Goal: Information Seeking & Learning: Learn about a topic

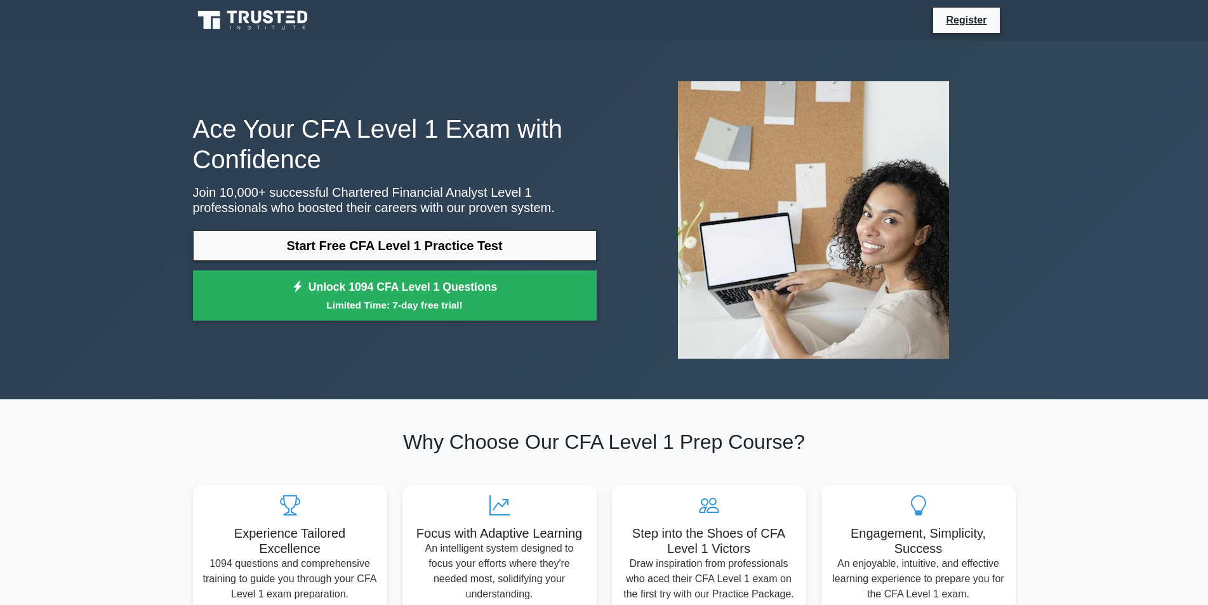
click at [313, 240] on link "Start Free CFA Level 1 Practice Test" at bounding box center [395, 245] width 404 height 30
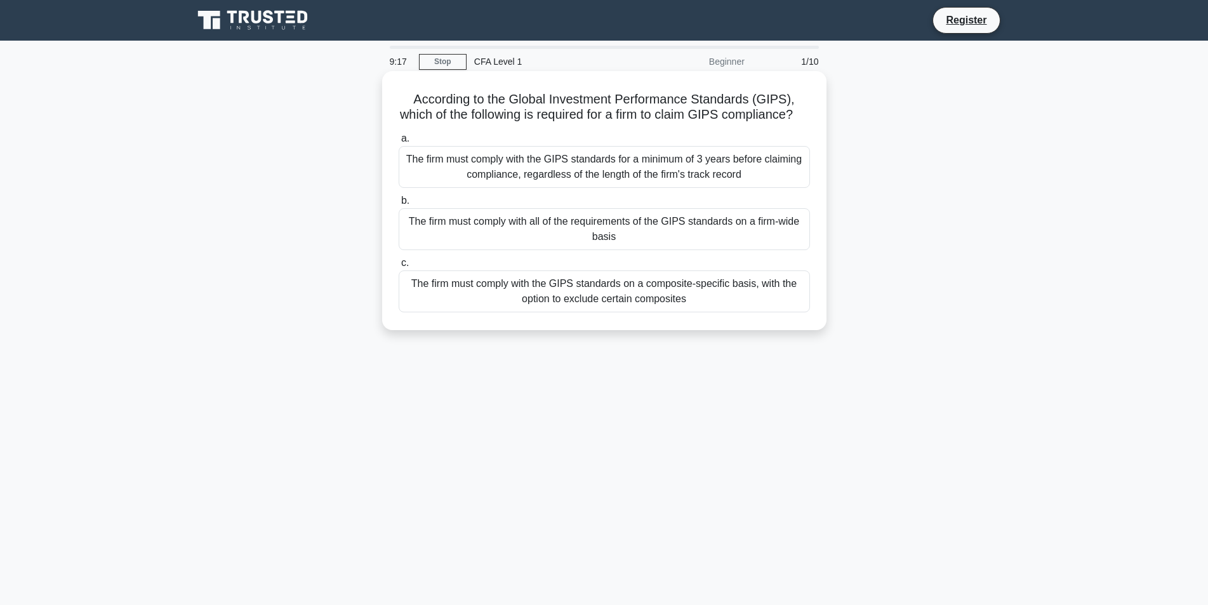
click at [539, 187] on div "The firm must comply with the GIPS standards for a minimum of 3 years before cl…" at bounding box center [604, 167] width 411 height 42
click at [399, 143] on input "a. The firm must comply with the GIPS standards for a minimum of 3 years before…" at bounding box center [399, 139] width 0 height 8
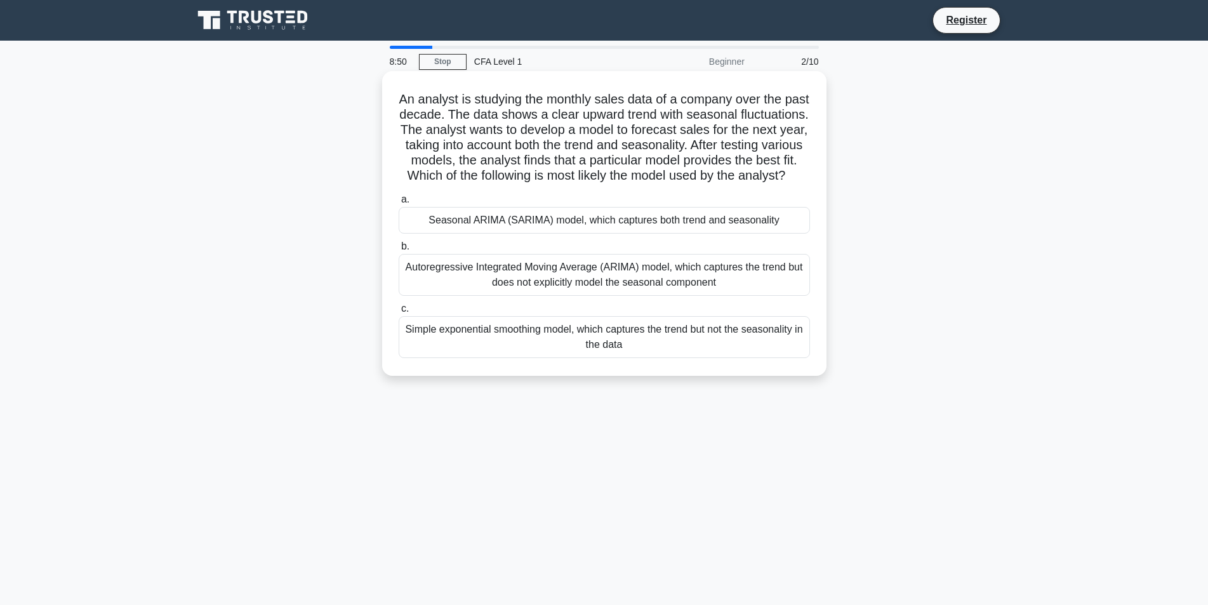
click at [479, 358] on div "Simple exponential smoothing model, which captures the trend but not the season…" at bounding box center [604, 337] width 411 height 42
click at [399, 313] on input "c. Simple exponential smoothing model, which captures the trend but not the sea…" at bounding box center [399, 309] width 0 height 8
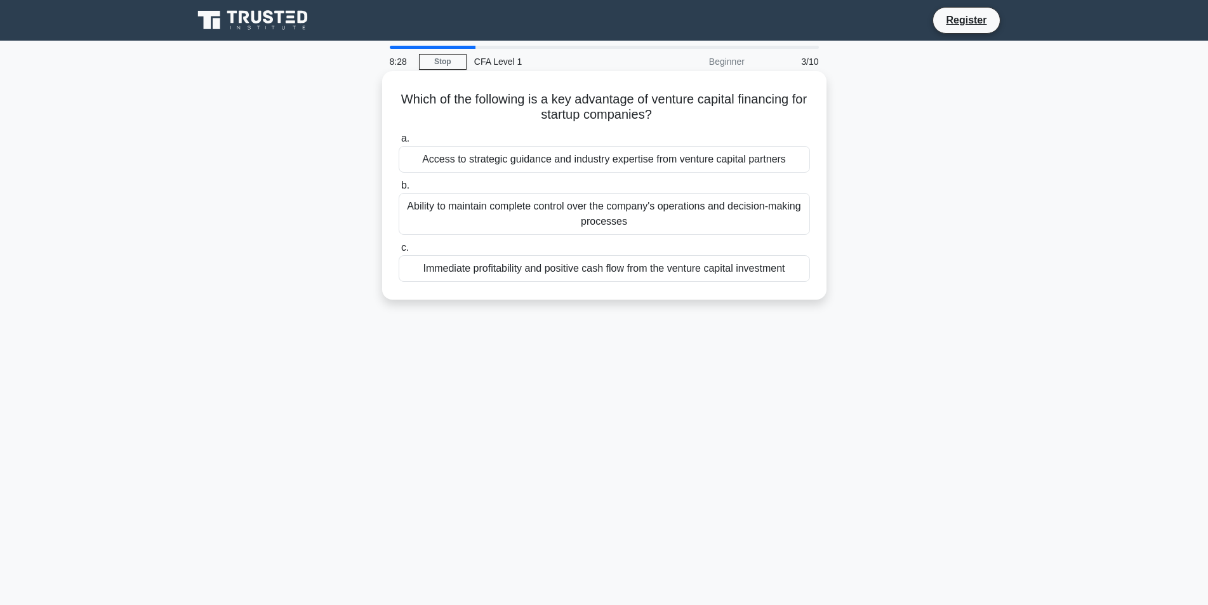
click at [524, 274] on div "Immediate profitability and positive cash flow from the venture capital investm…" at bounding box center [604, 268] width 411 height 27
click at [399, 252] on input "c. Immediate profitability and positive cash flow from the venture capital inve…" at bounding box center [399, 248] width 0 height 8
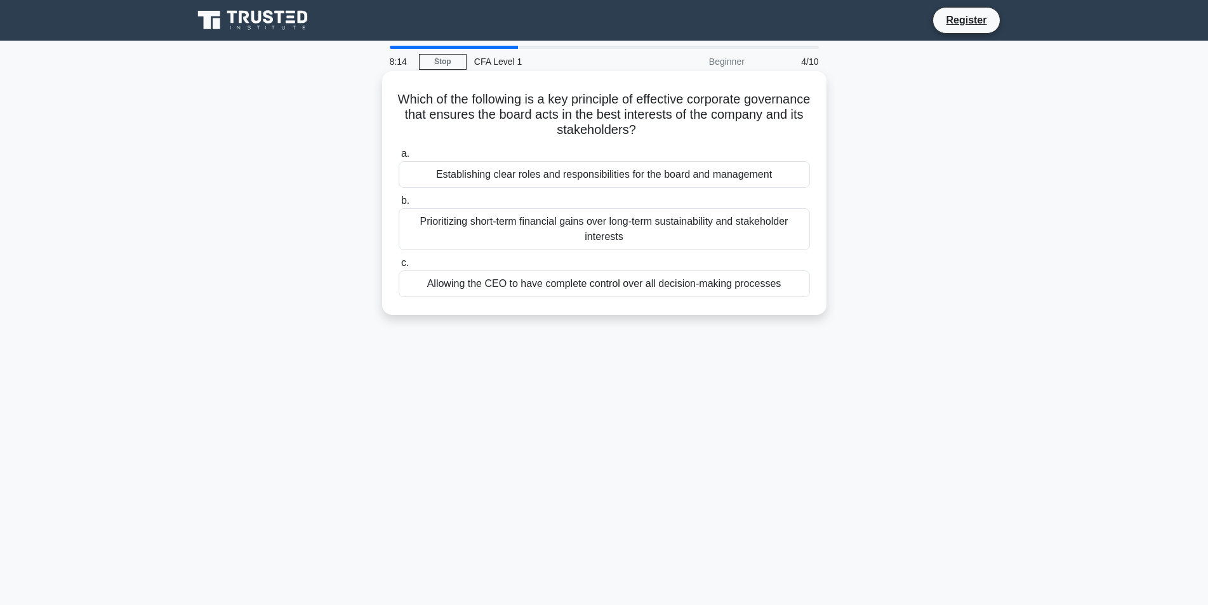
click at [494, 294] on div "Allowing the CEO to have complete control over all decision-making processes" at bounding box center [604, 283] width 411 height 27
click at [399, 267] on input "c. Allowing the CEO to have complete control over all decision-making processes" at bounding box center [399, 263] width 0 height 8
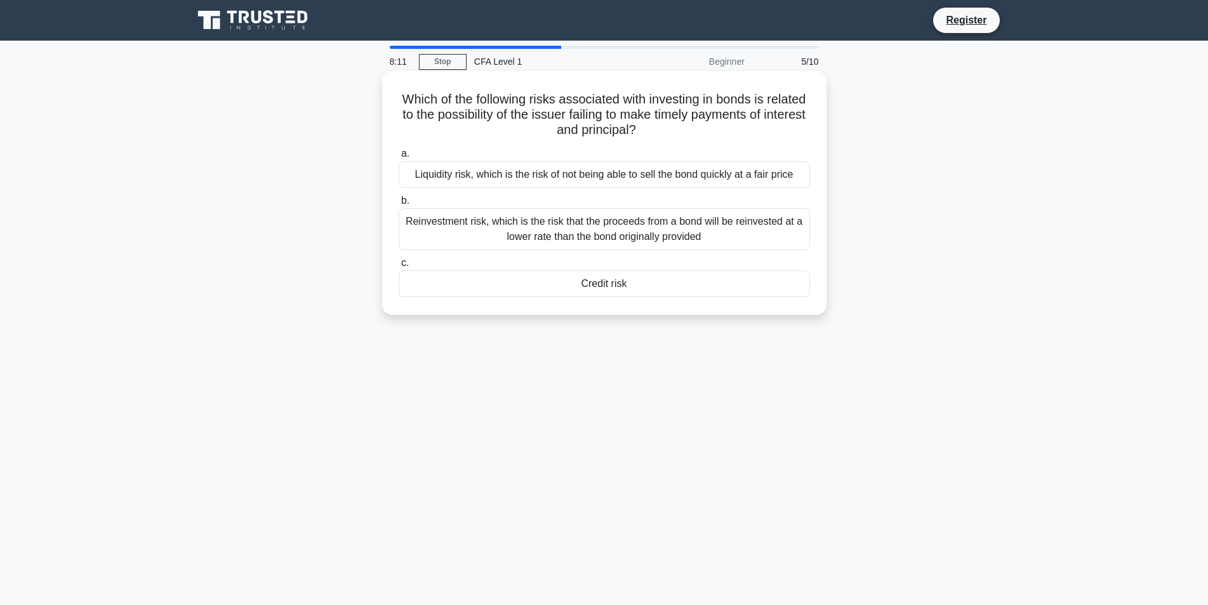
click at [541, 283] on div "Credit risk" at bounding box center [604, 283] width 411 height 27
click at [399, 267] on input "c. Credit risk" at bounding box center [399, 263] width 0 height 8
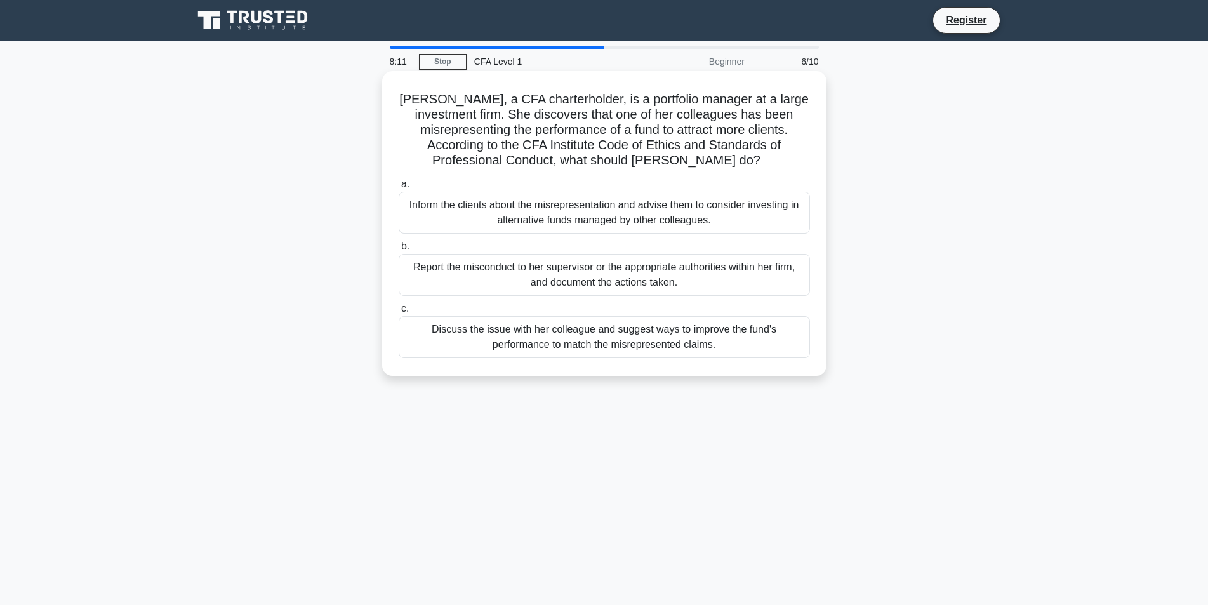
click at [507, 273] on div "Report the misconduct to her supervisor or the appropriate authorities within h…" at bounding box center [604, 275] width 411 height 42
click at [399, 251] on input "b. Report the misconduct to her supervisor or the appropriate authorities withi…" at bounding box center [399, 246] width 0 height 8
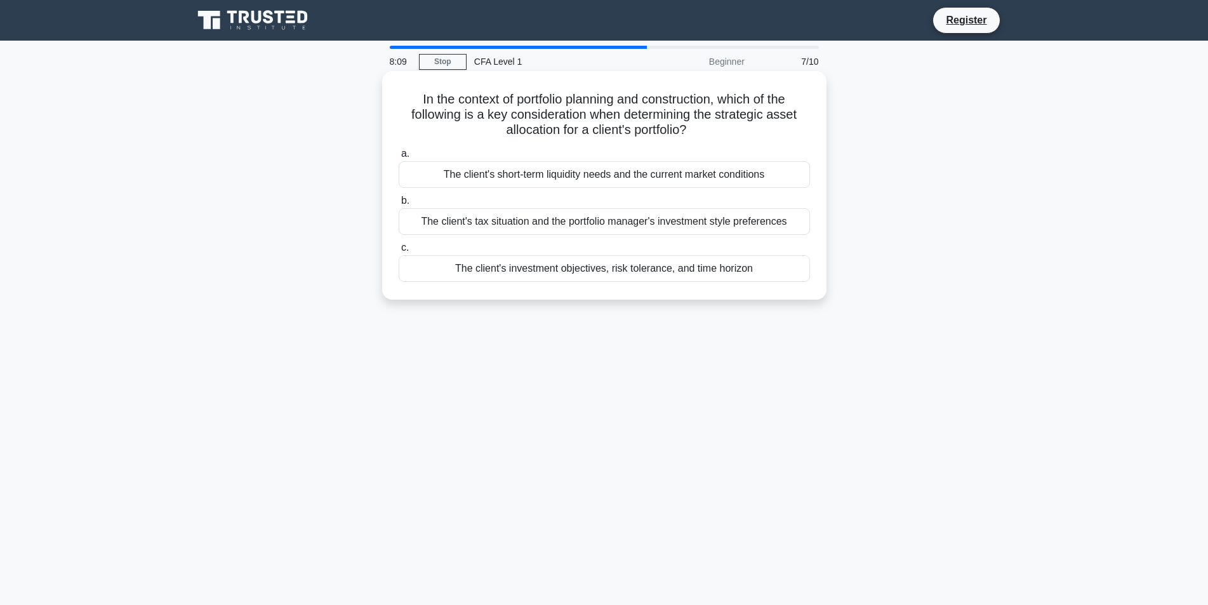
click at [550, 225] on div "The client's tax situation and the portfolio manager's investment style prefere…" at bounding box center [604, 221] width 411 height 27
click at [399, 205] on input "b. The client's tax situation and the portfolio manager's investment style pref…" at bounding box center [399, 201] width 0 height 8
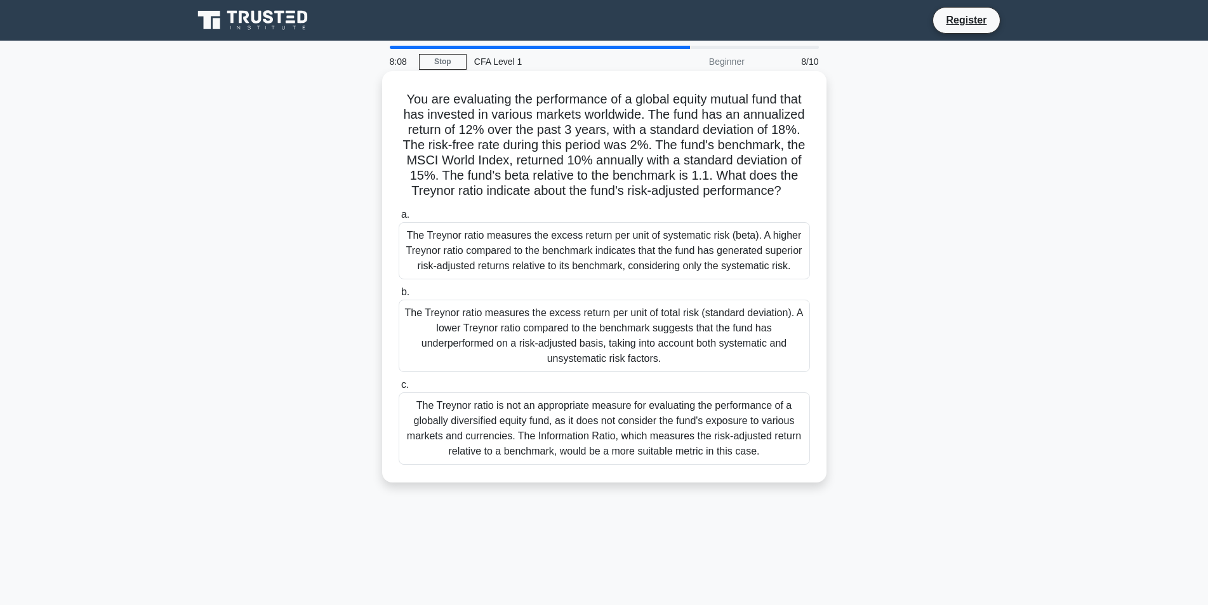
click at [515, 258] on div "The Treynor ratio measures the excess return per unit of systematic risk (beta)…" at bounding box center [604, 250] width 411 height 57
click at [399, 219] on input "a. The Treynor ratio measures the excess return per unit of systematic risk (be…" at bounding box center [399, 215] width 0 height 8
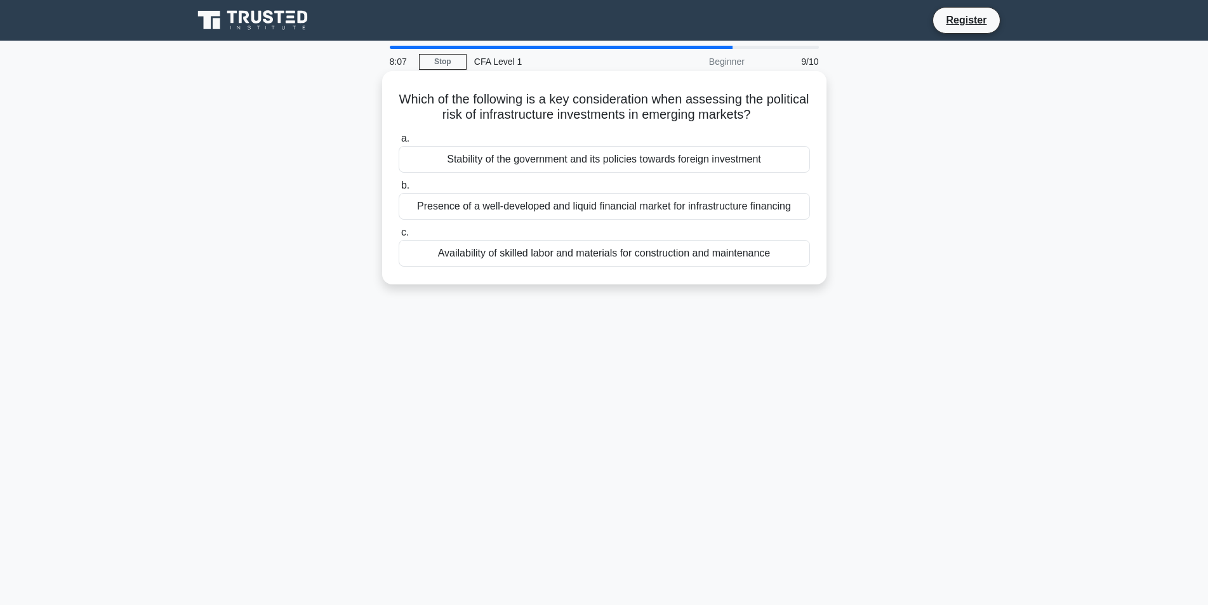
click at [541, 205] on div "Presence of a well-developed and liquid financial market for infrastructure fin…" at bounding box center [604, 206] width 411 height 27
click at [399, 190] on input "b. Presence of a well-developed and liquid financial market for infrastructure …" at bounding box center [399, 185] width 0 height 8
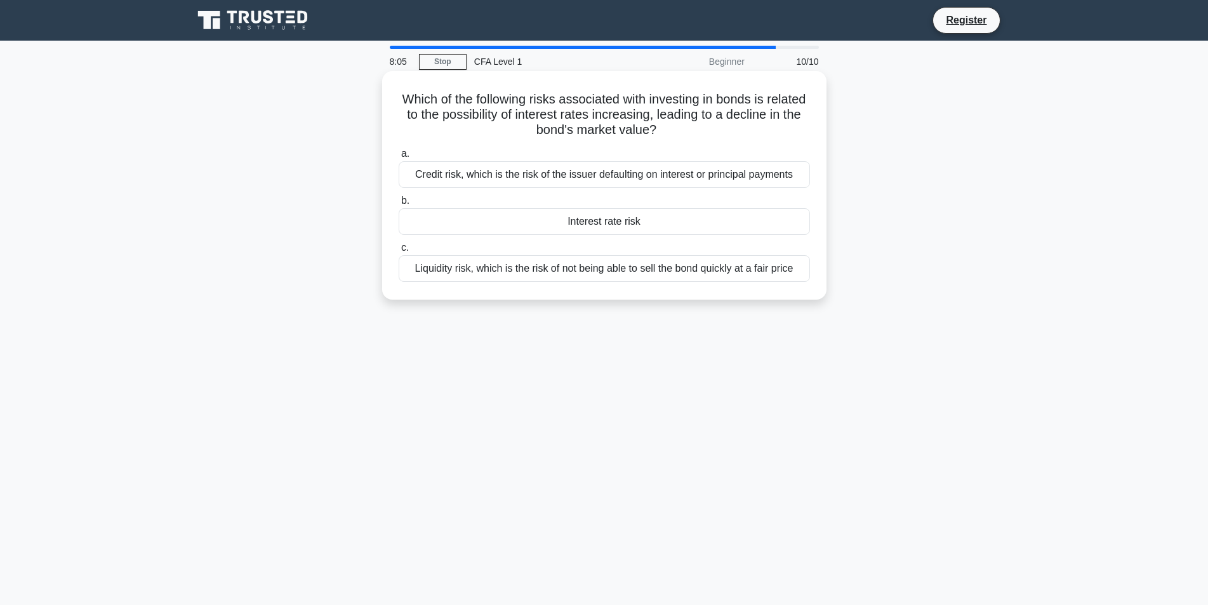
click at [539, 228] on div "Interest rate risk" at bounding box center [604, 221] width 411 height 27
click at [399, 205] on input "b. Interest rate risk" at bounding box center [399, 201] width 0 height 8
